Goal: Information Seeking & Learning: Learn about a topic

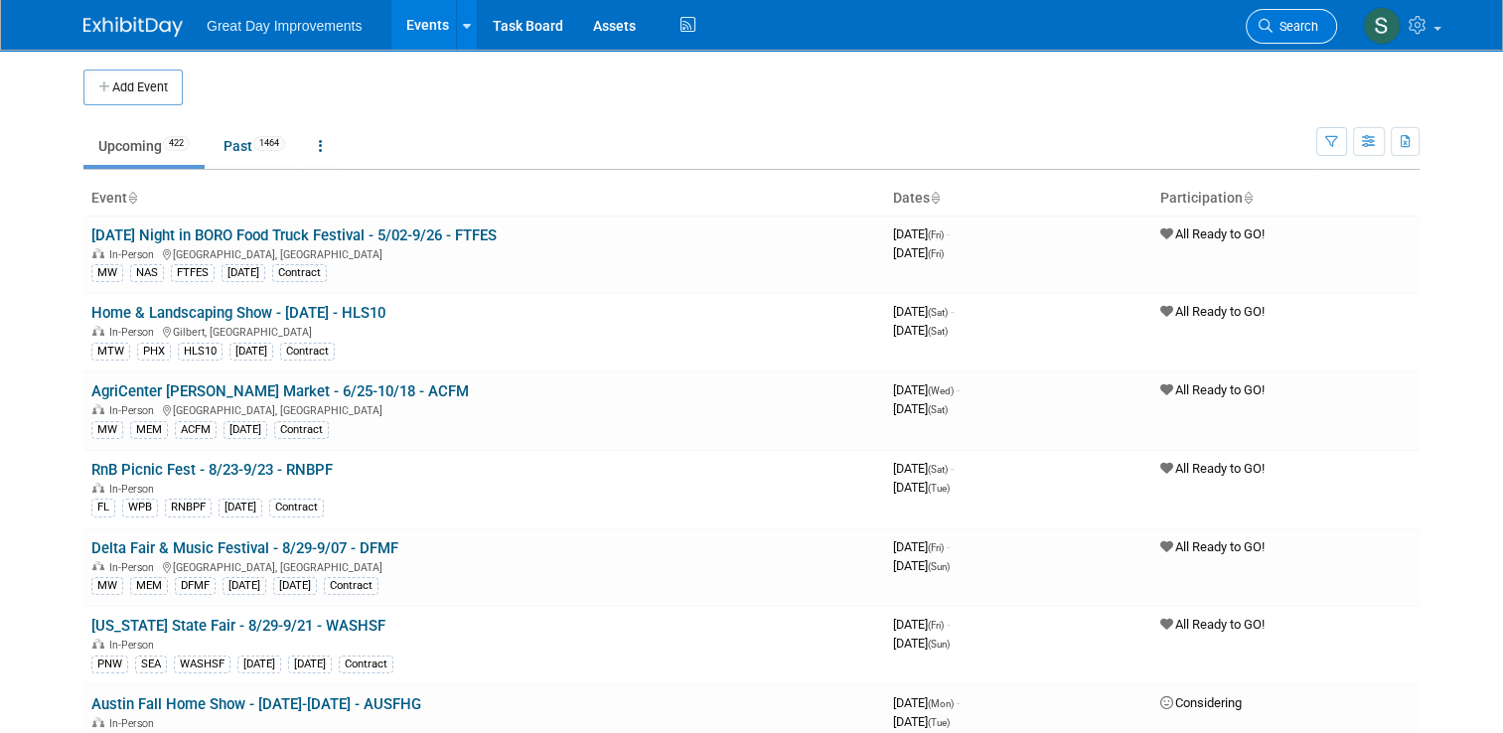
click at [1273, 24] on icon at bounding box center [1266, 26] width 14 height 14
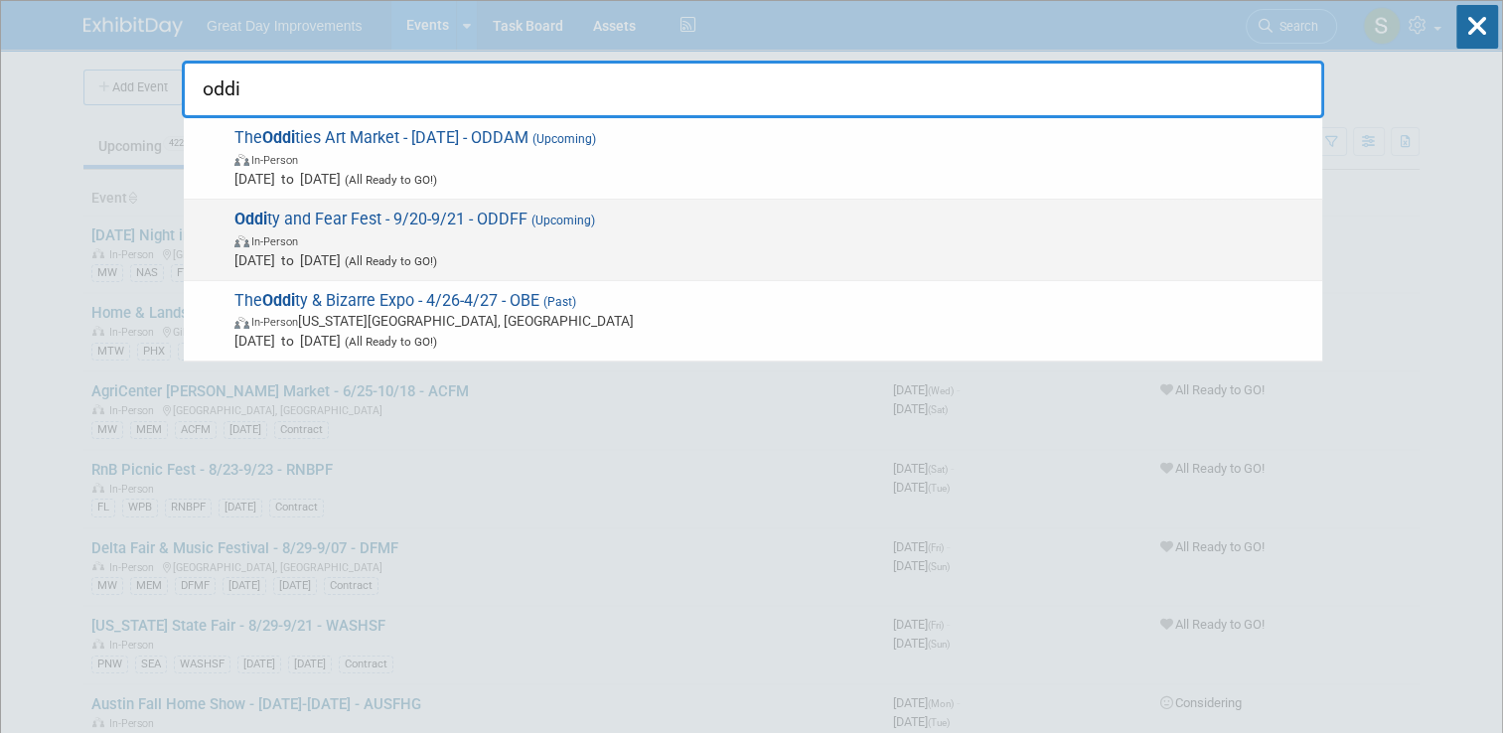
type input "oddi"
click at [769, 243] on span "In-Person" at bounding box center [773, 240] width 1078 height 20
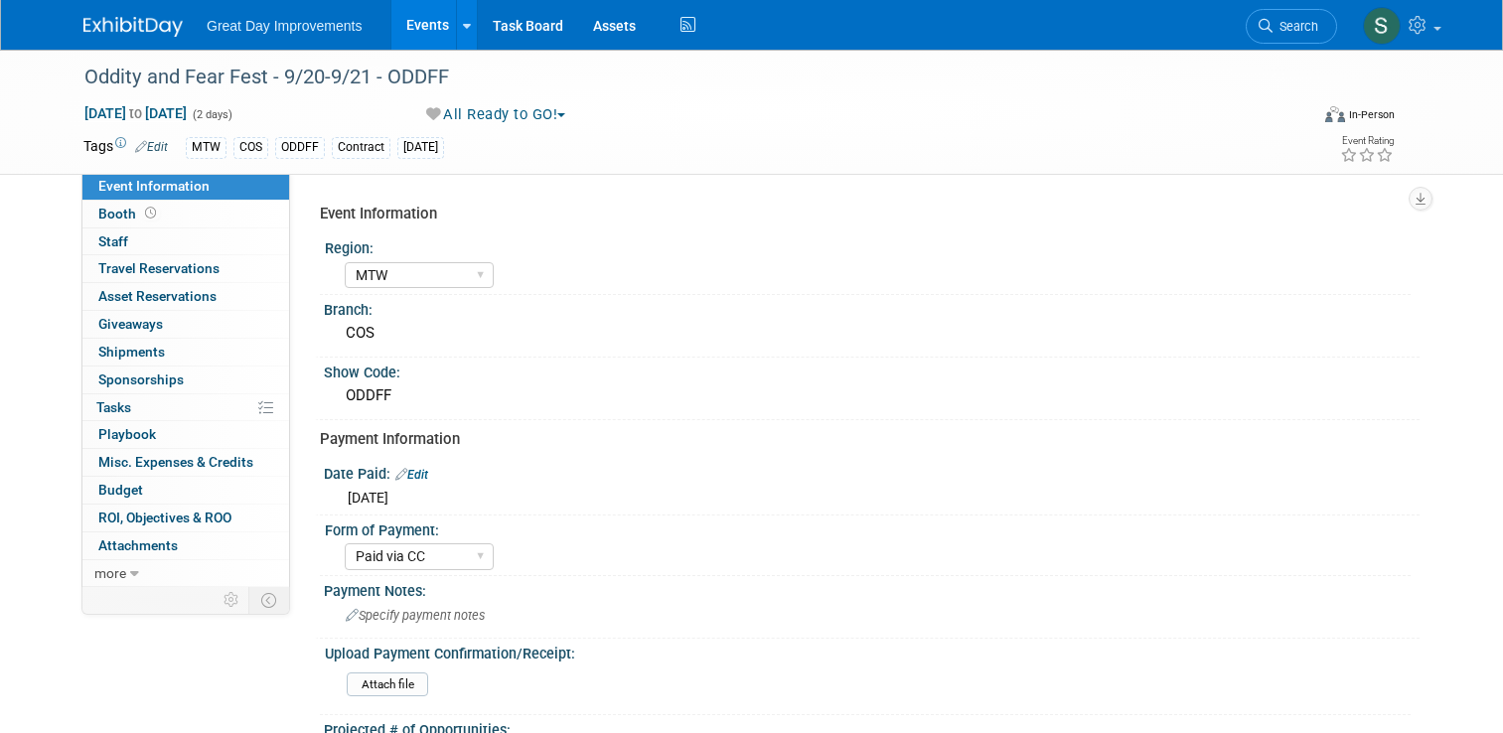
select select "MTW"
select select "Paid via CC"
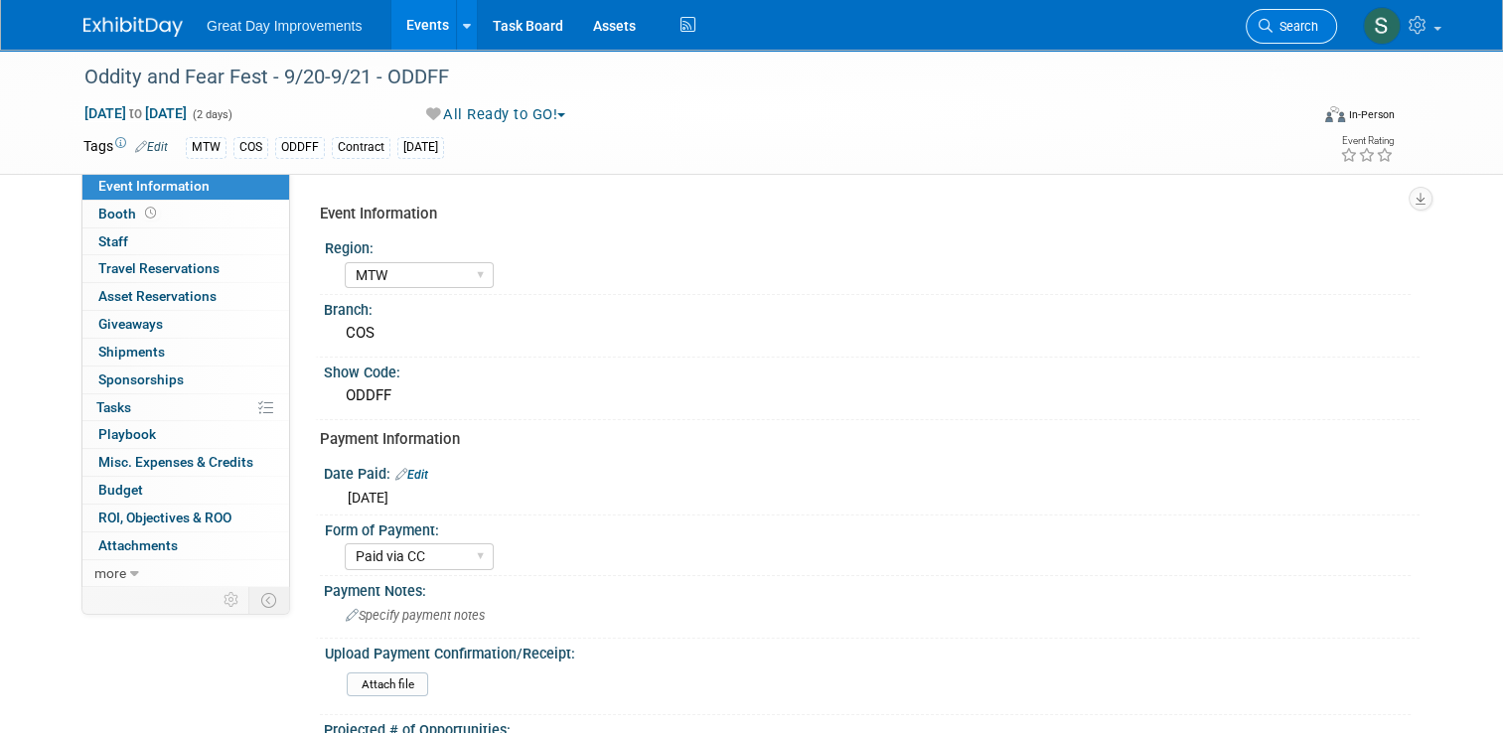
click at [1284, 18] on link "Search" at bounding box center [1291, 26] width 91 height 35
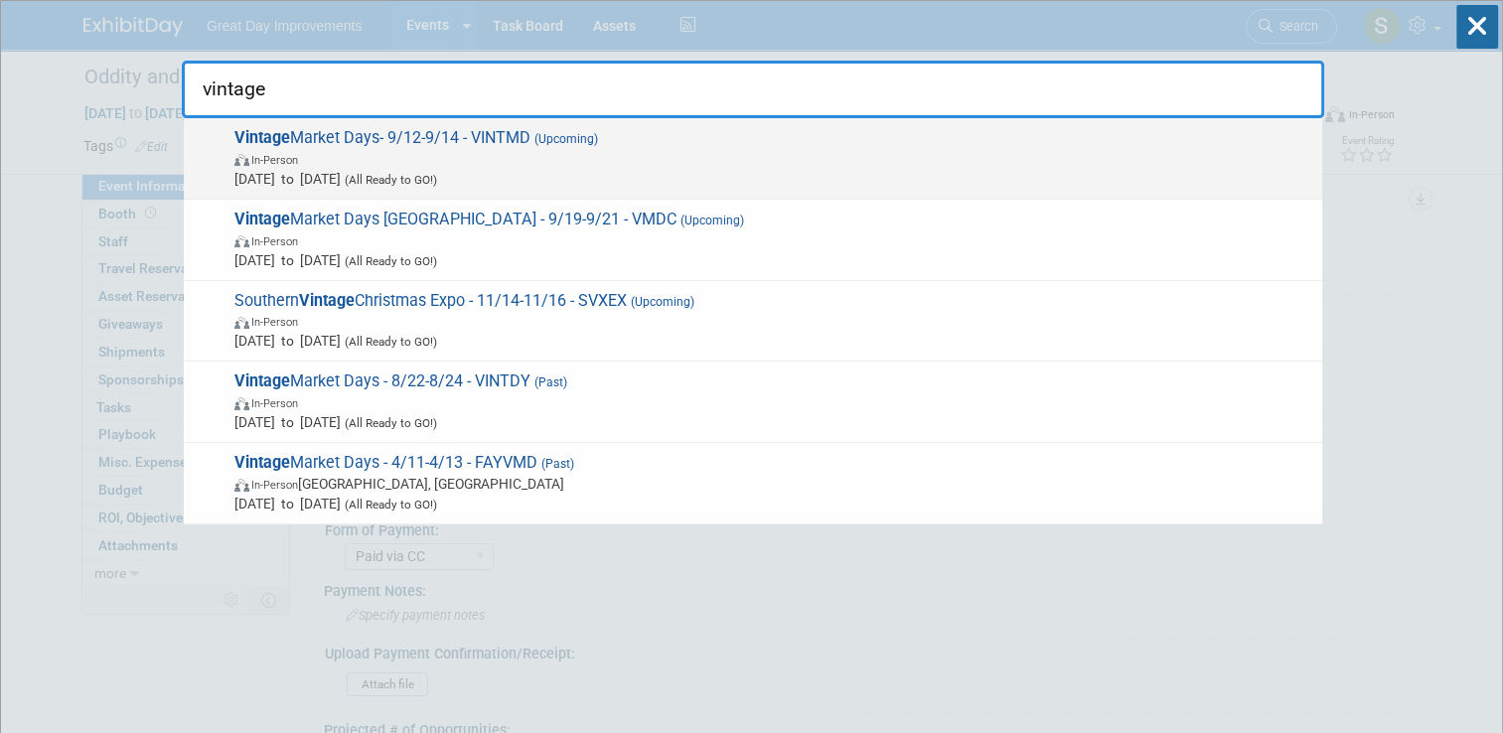
type input "vintage"
click at [1040, 156] on span "In-Person" at bounding box center [773, 159] width 1078 height 20
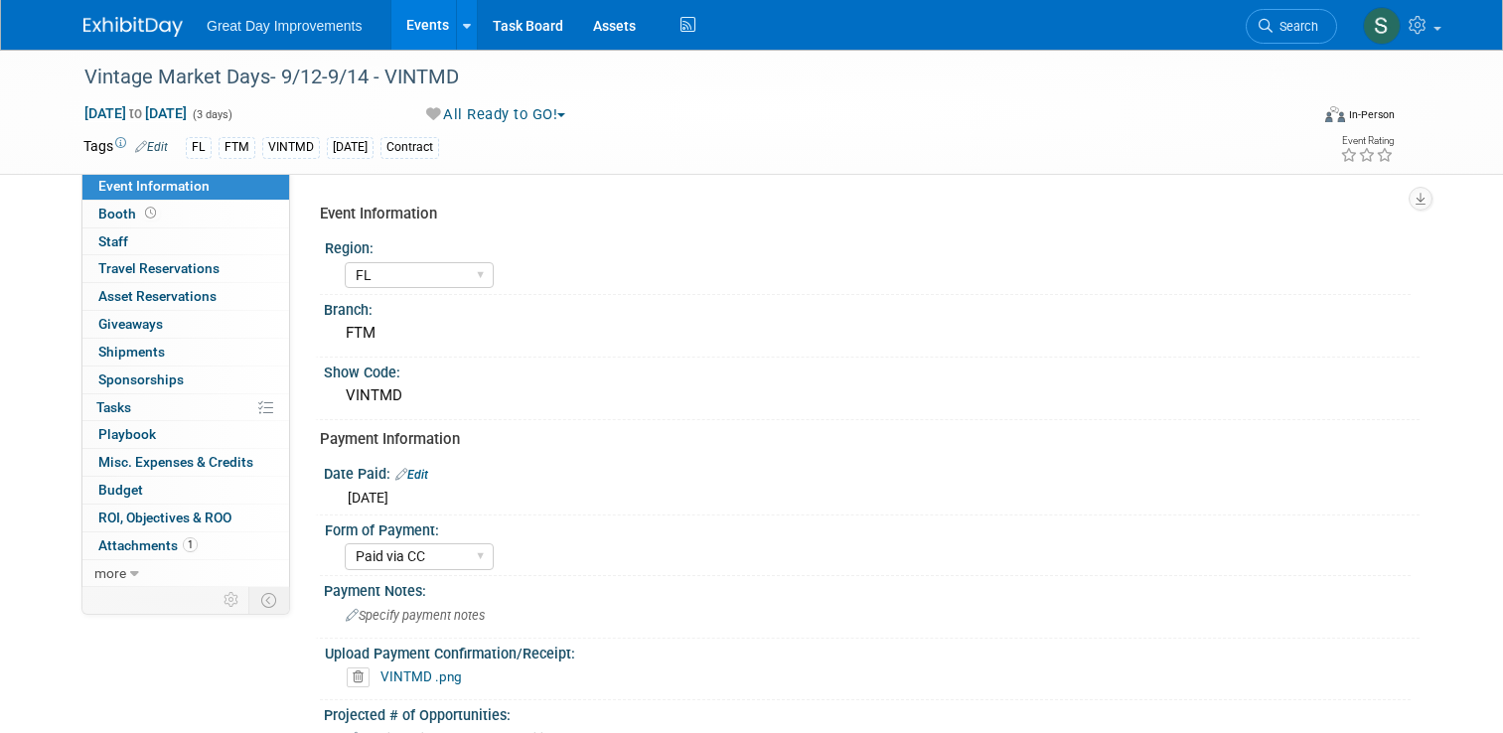
select select "FL"
select select "Paid via CC"
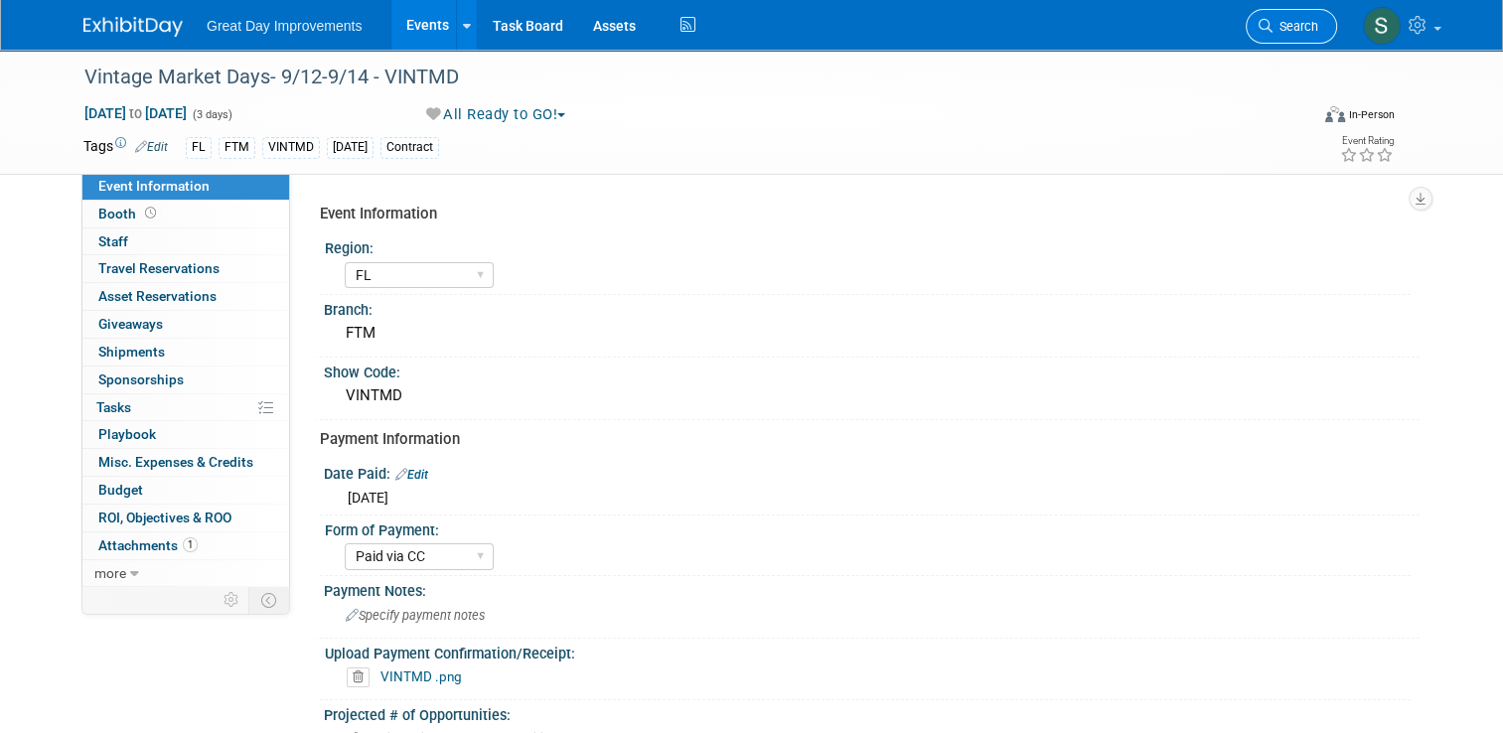
click at [1273, 23] on icon at bounding box center [1266, 26] width 14 height 14
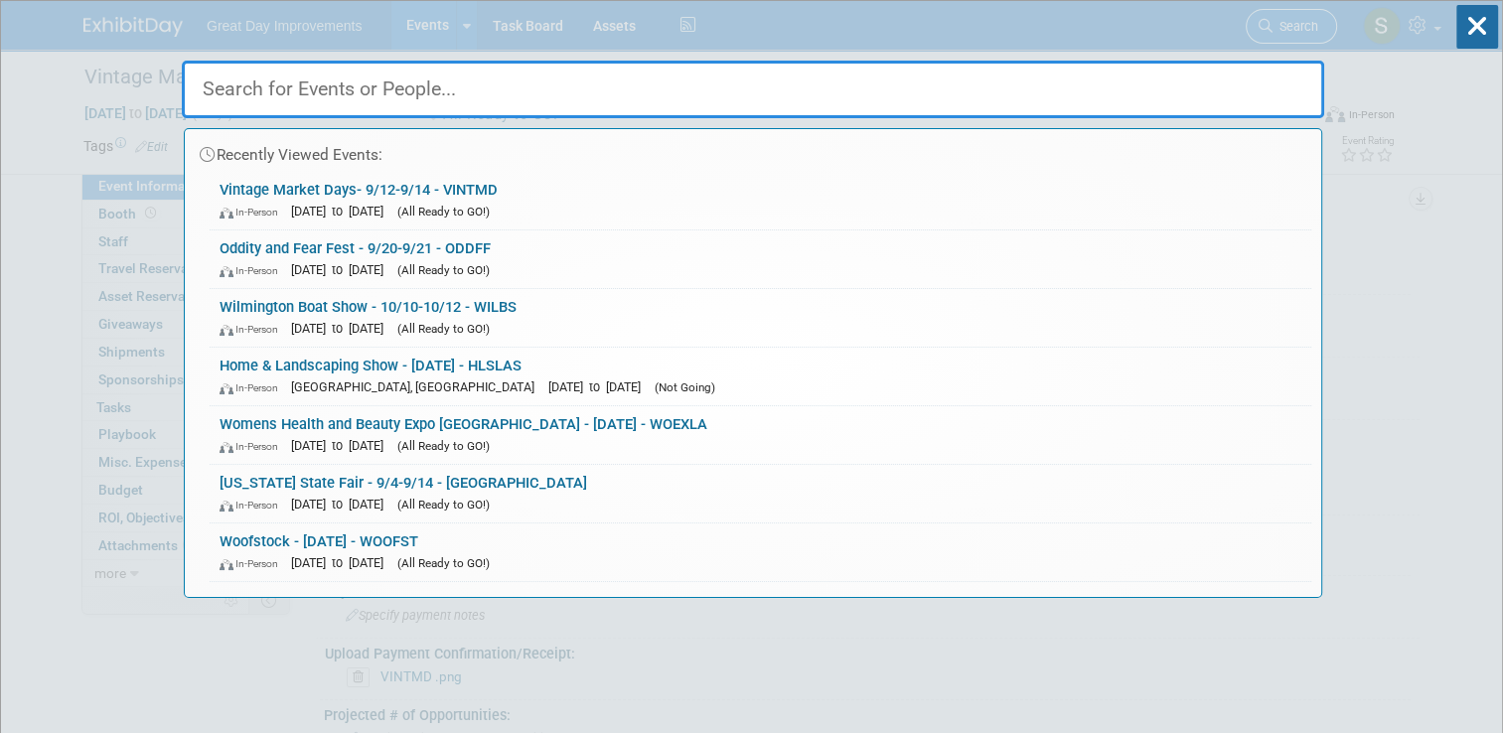
type input "w"
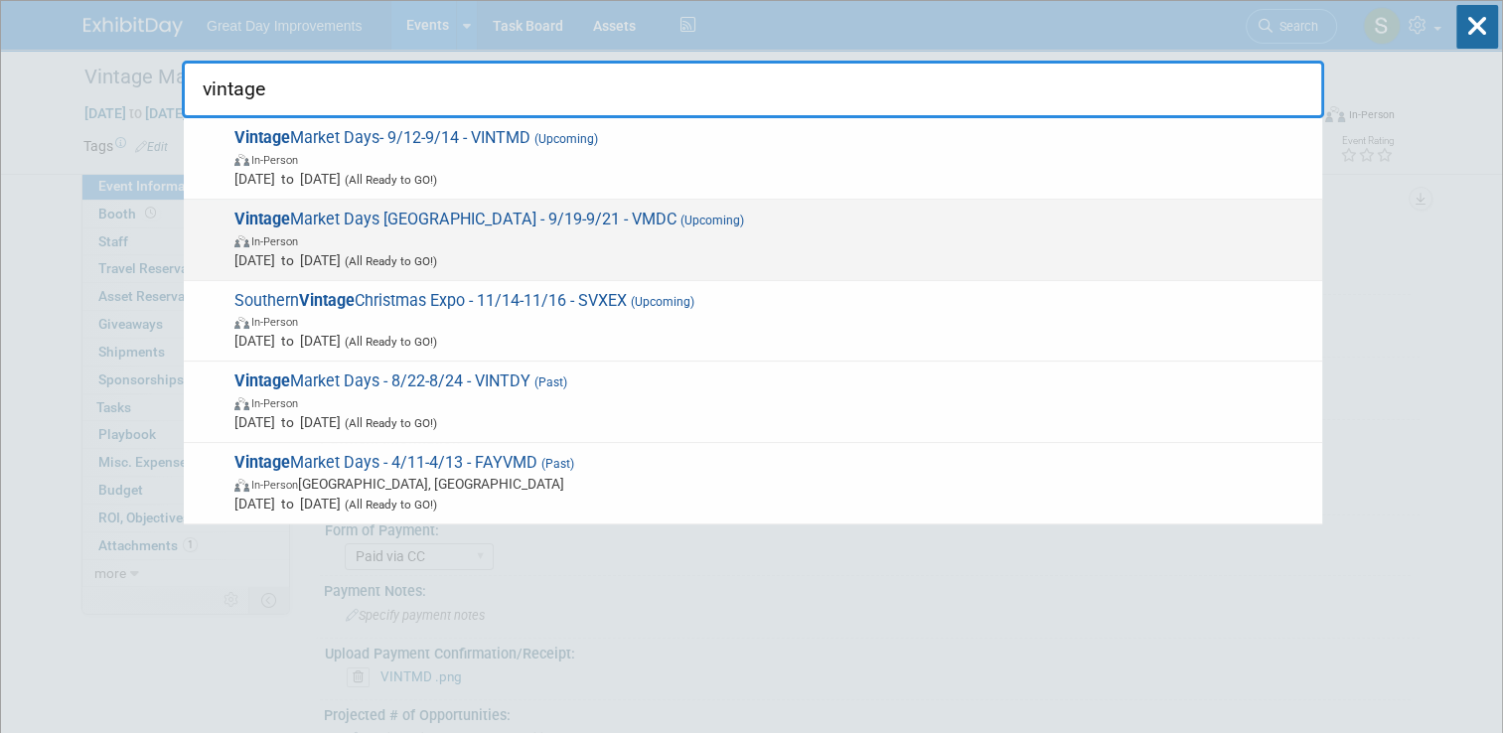
type input "vintage"
click at [1011, 213] on span "Vintage Market Days Charleston - 9/19-9/21 - VMDC (Upcoming) In-Person Sep 19, …" at bounding box center [771, 240] width 1084 height 61
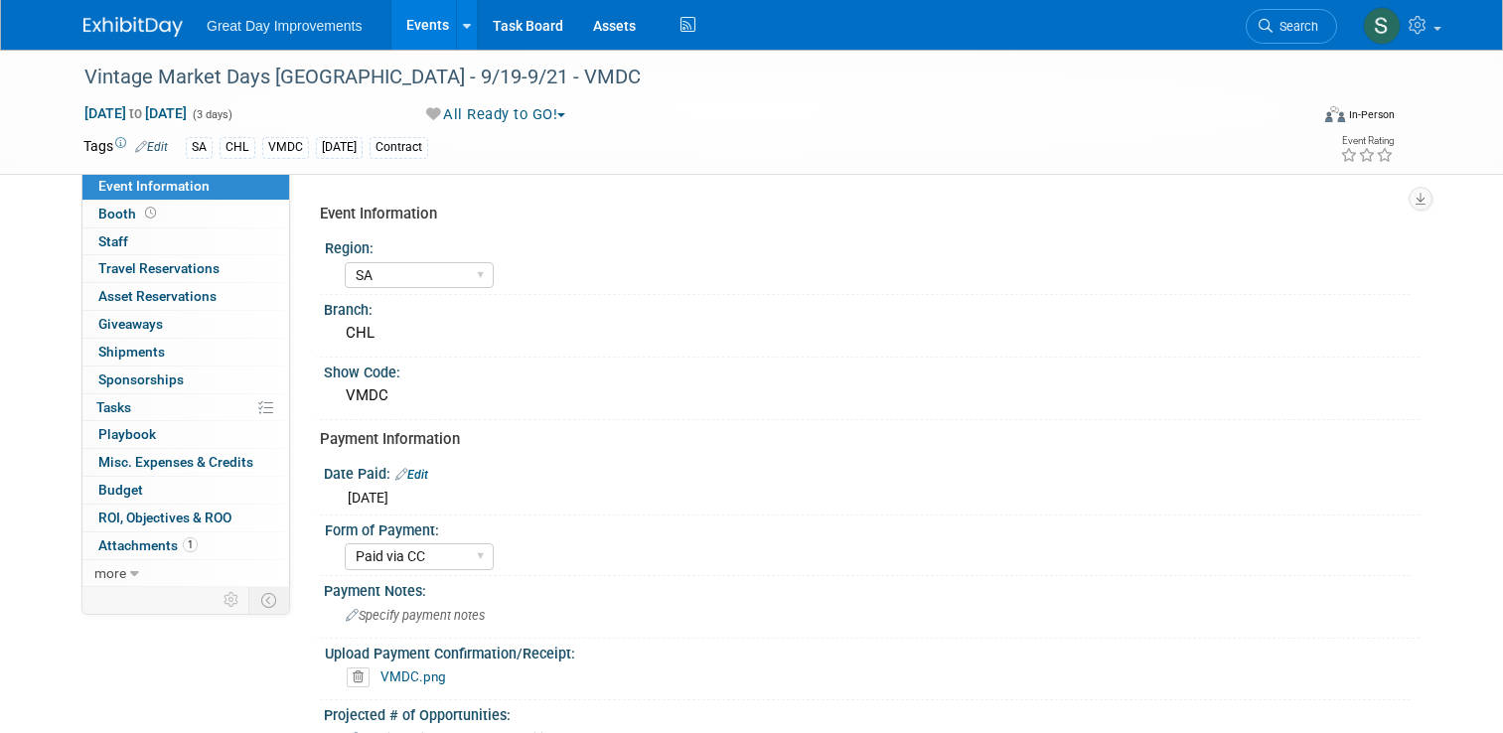
select select "SA"
select select "Paid via CC"
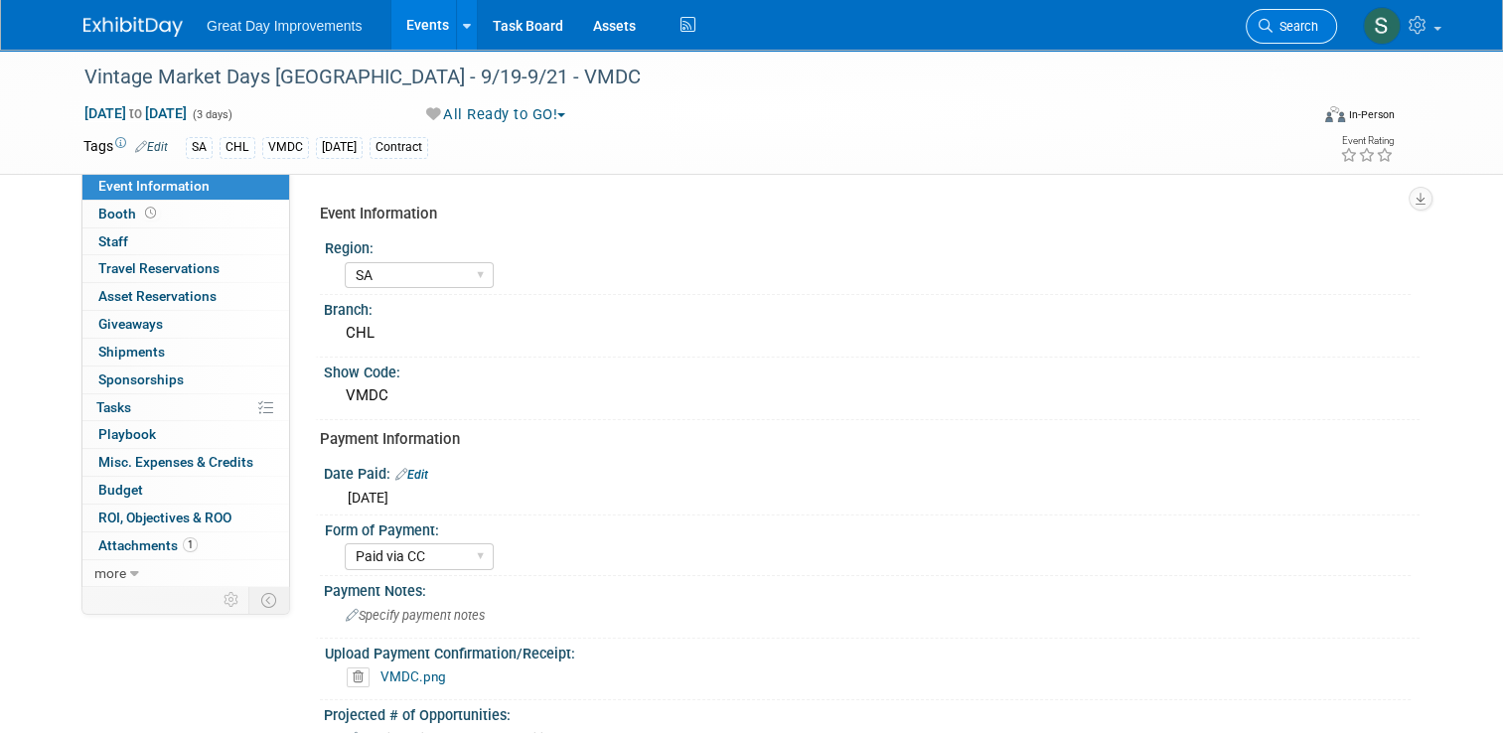
click at [1273, 30] on icon at bounding box center [1266, 26] width 14 height 14
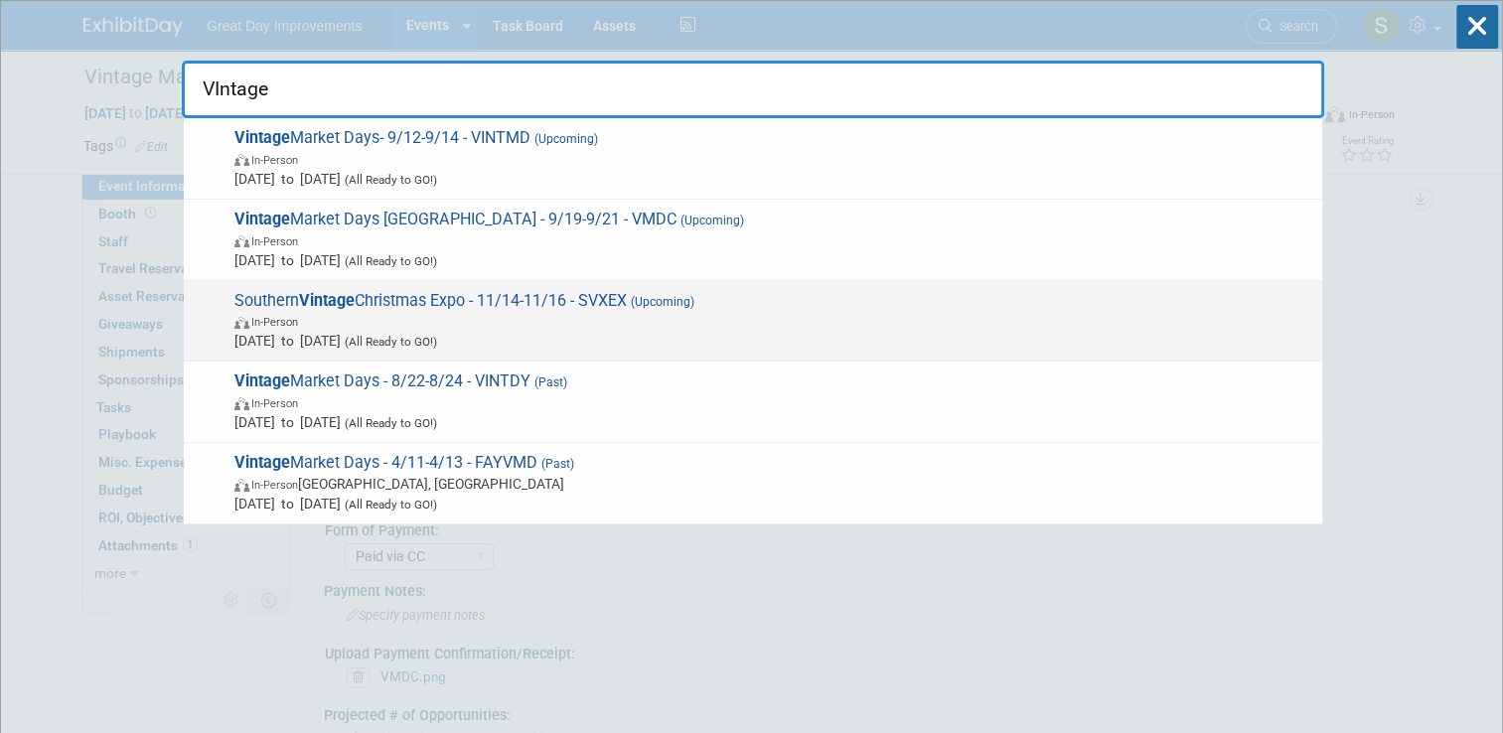
type input "VIntage"
click at [1079, 303] on span "Southern Vintage Christmas Expo - 11/14-11/16 - SVXEX (Upcoming) In-Person Nov …" at bounding box center [771, 321] width 1084 height 61
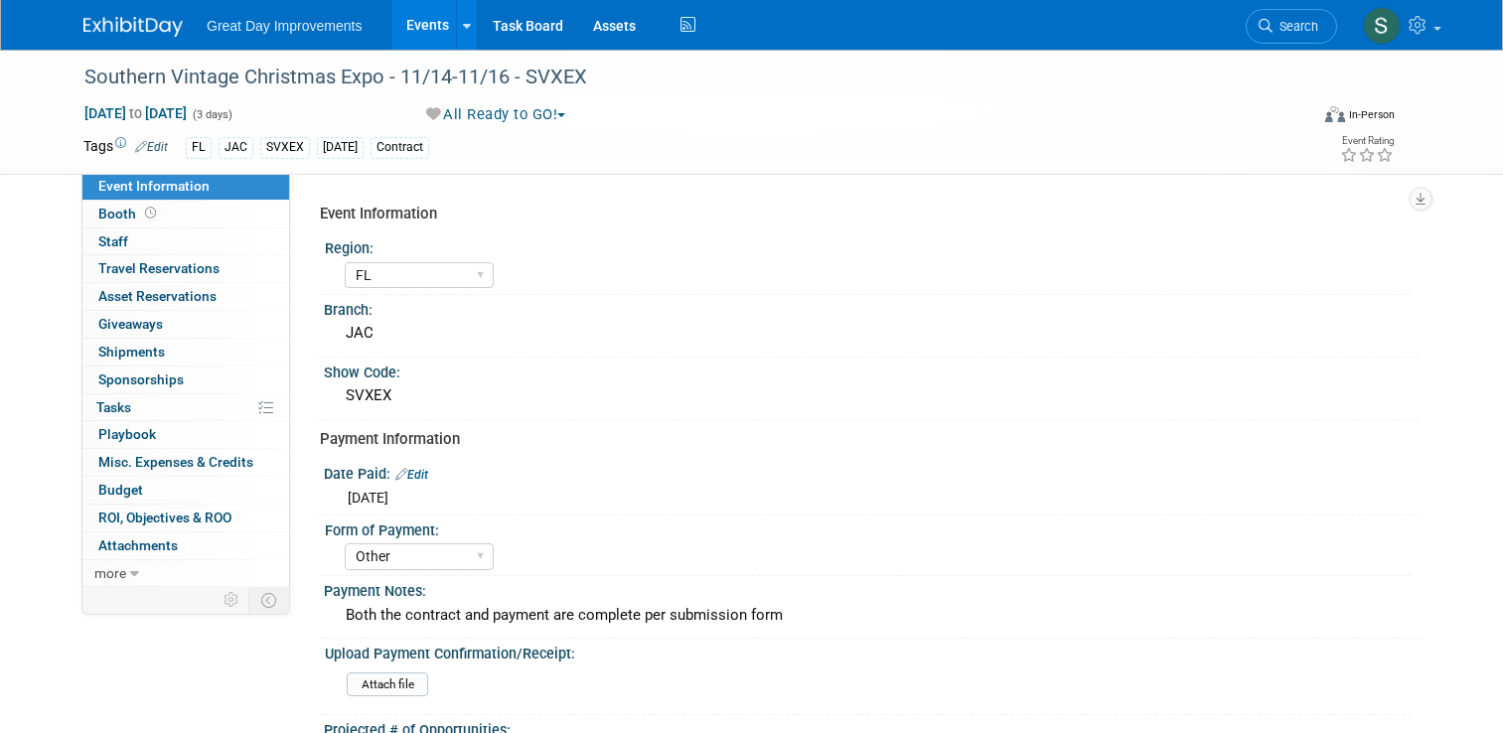
select select "FL"
select select "Other"
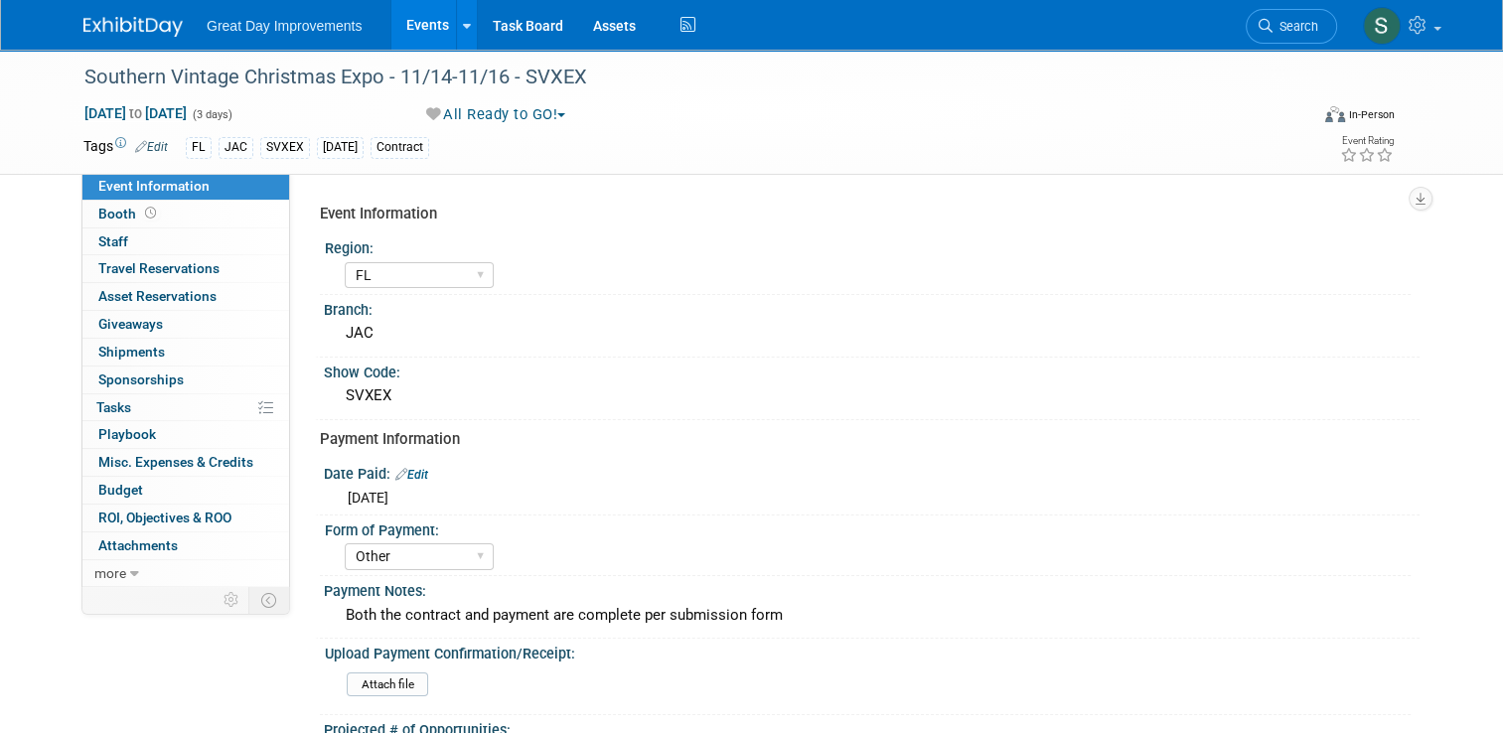
click at [120, 26] on img at bounding box center [132, 27] width 99 height 20
